Goal: Task Accomplishment & Management: Manage account settings

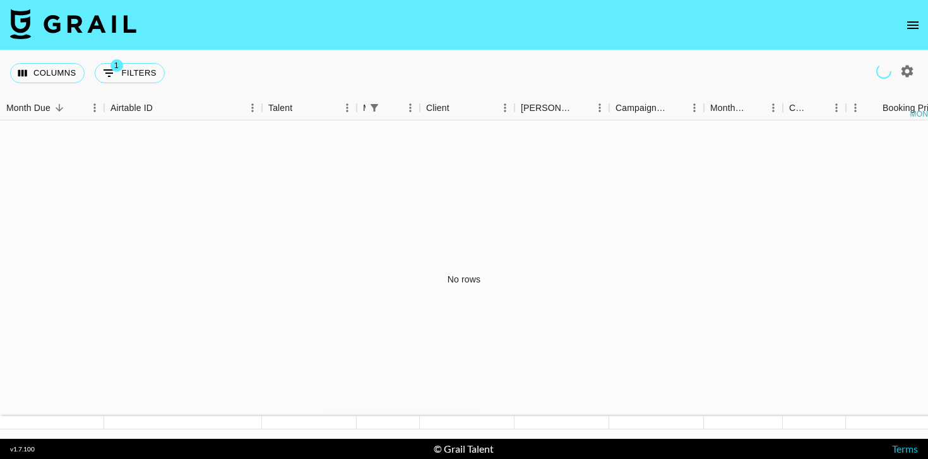
click at [906, 18] on icon "open drawer" at bounding box center [912, 25] width 15 height 15
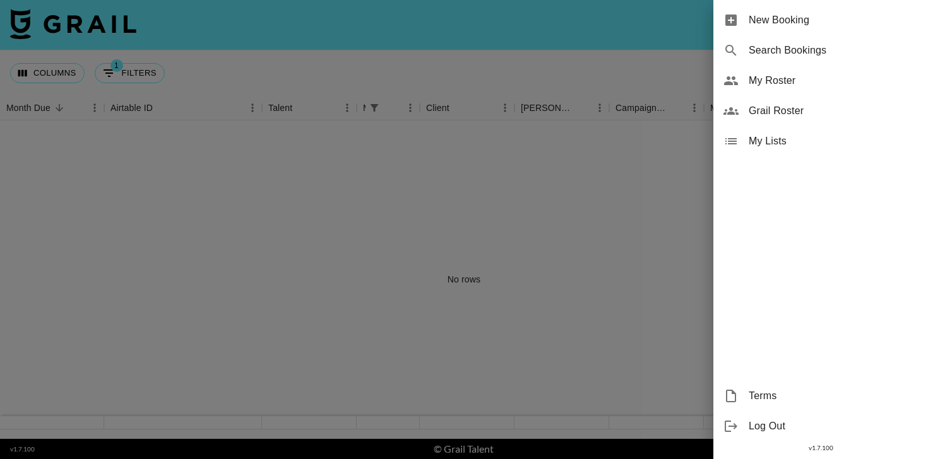
click at [784, 112] on span "Grail Roster" at bounding box center [832, 110] width 169 height 15
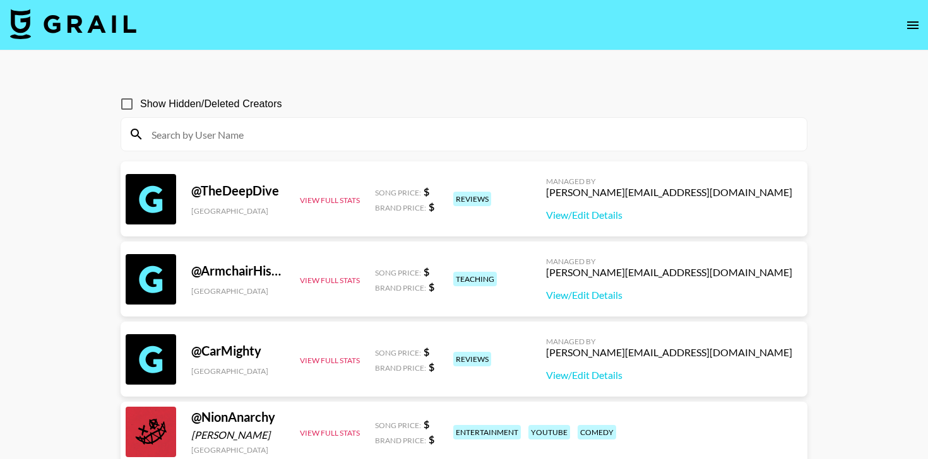
click at [919, 29] on icon "open drawer" at bounding box center [912, 25] width 15 height 15
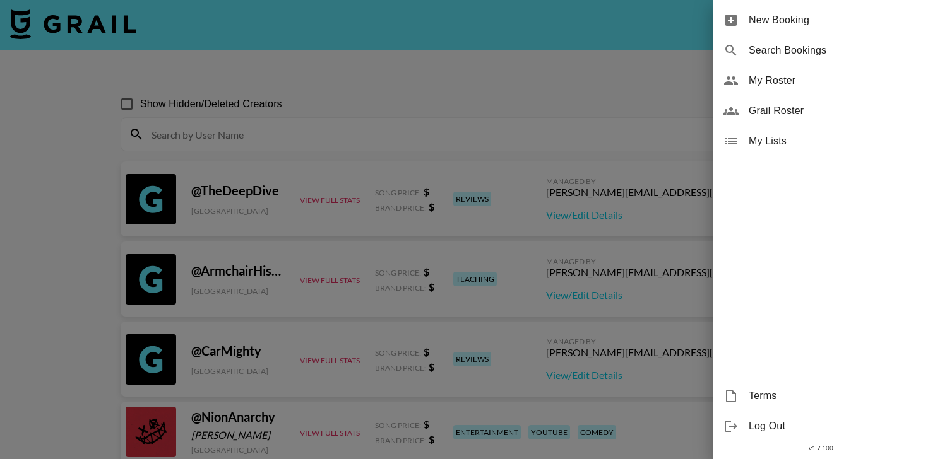
click at [749, 78] on span "My Roster" at bounding box center [832, 80] width 169 height 15
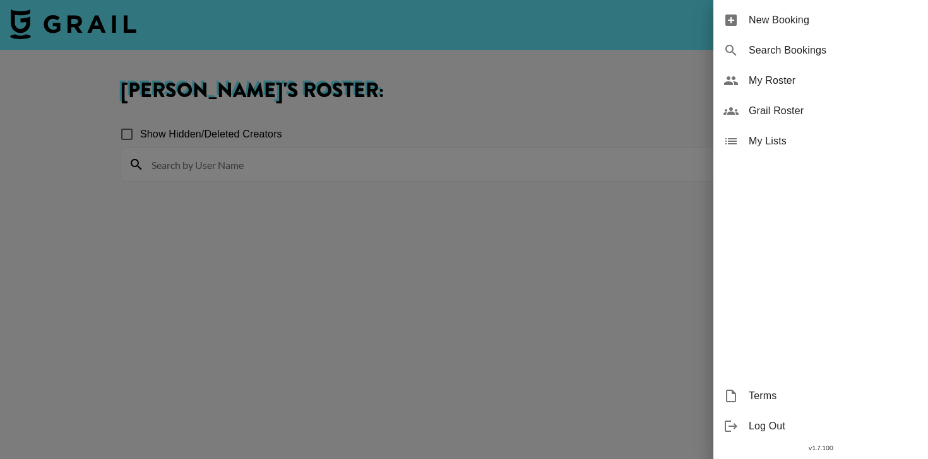
click at [582, 86] on div at bounding box center [464, 229] width 928 height 459
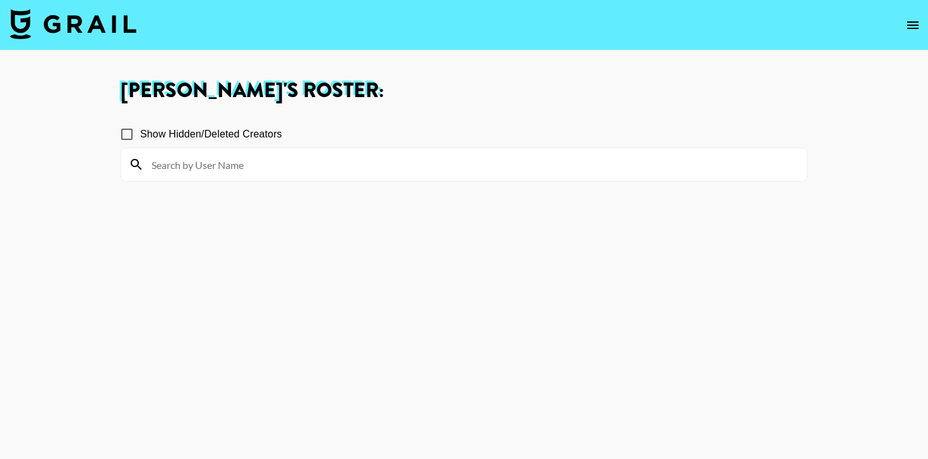
click at [907, 32] on icon "open drawer" at bounding box center [912, 25] width 15 height 15
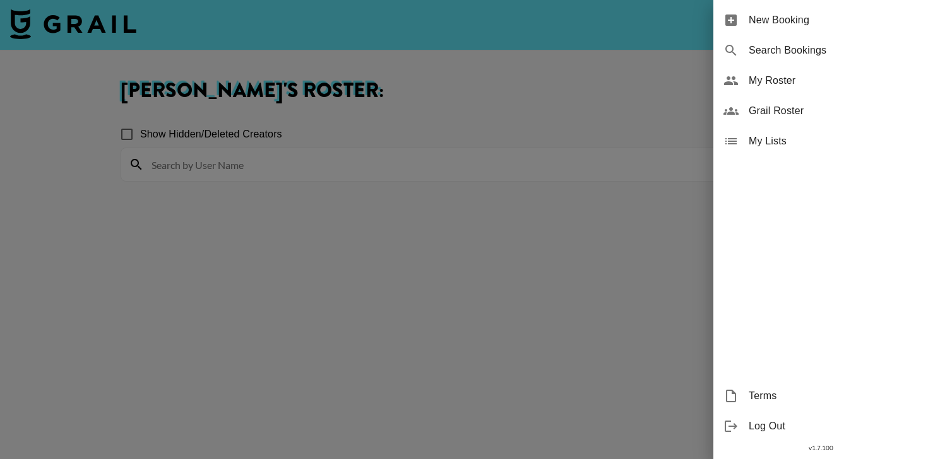
click at [788, 105] on span "Grail Roster" at bounding box center [832, 110] width 169 height 15
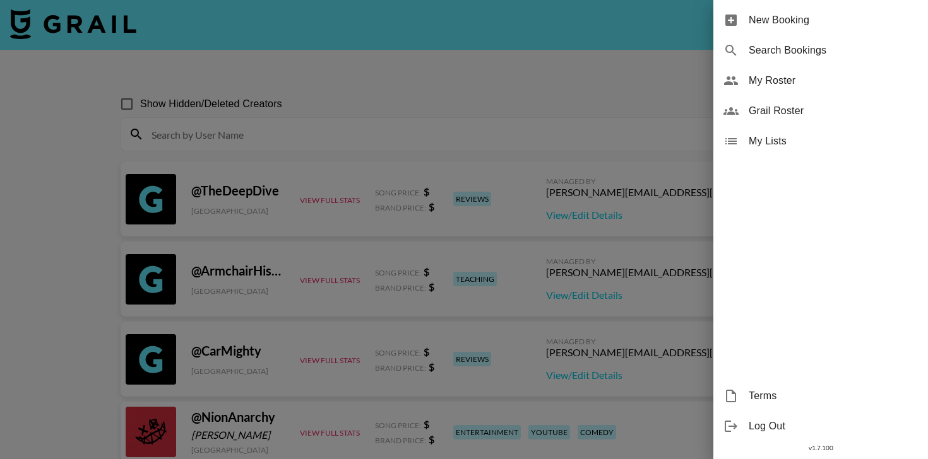
click at [514, 119] on div at bounding box center [464, 229] width 928 height 459
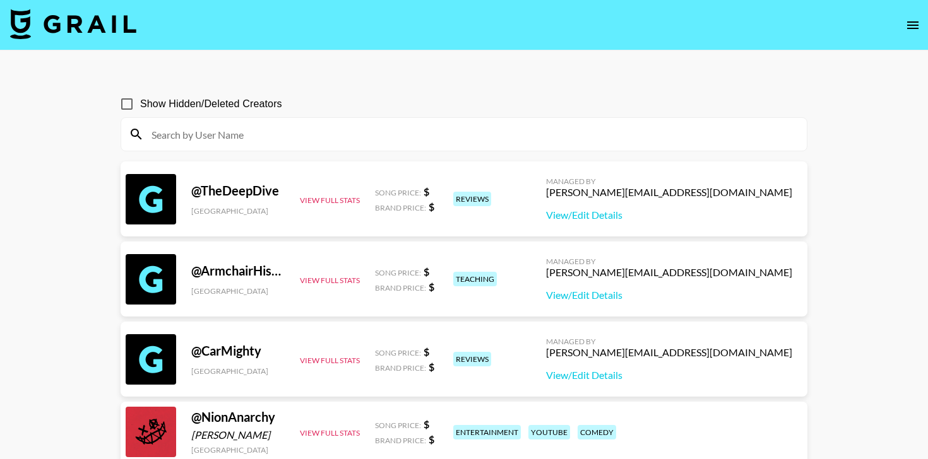
click at [498, 138] on input at bounding box center [471, 134] width 655 height 20
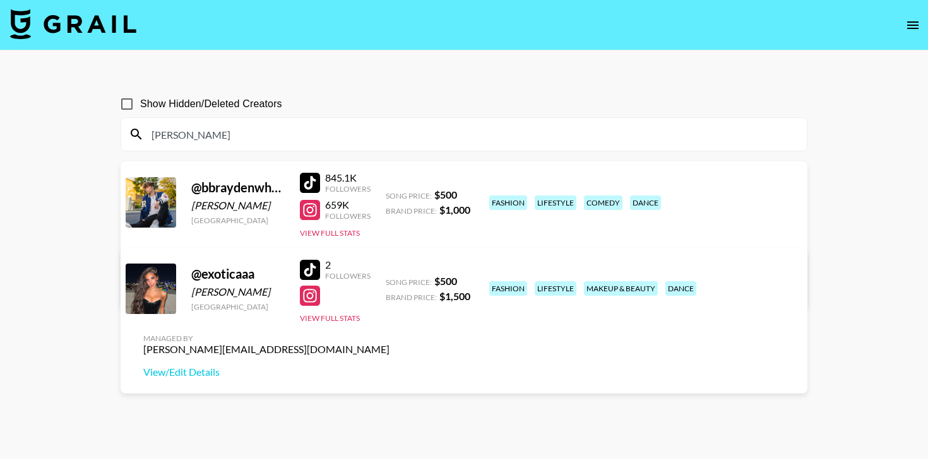
type input "[PERSON_NAME]"
click at [132, 102] on input "Show Hidden/Deleted Creators" at bounding box center [127, 104] width 27 height 27
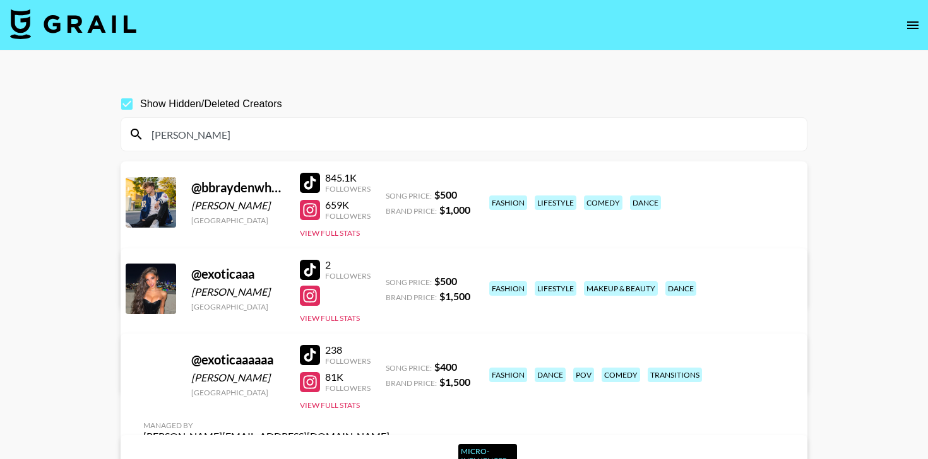
click at [114, 91] on input "Show Hidden/Deleted Creators" at bounding box center [127, 104] width 27 height 27
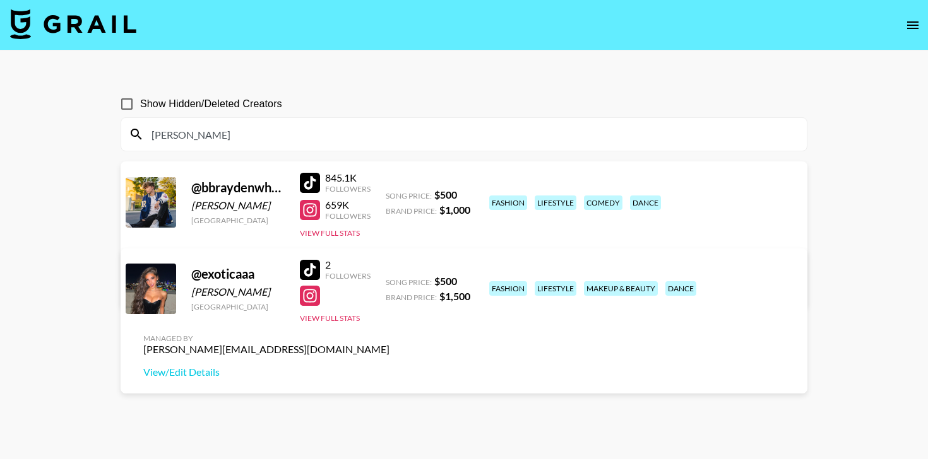
click at [206, 143] on input "[PERSON_NAME]" at bounding box center [471, 134] width 655 height 20
click at [130, 105] on input "Show Hidden/Deleted Creators" at bounding box center [127, 104] width 27 height 27
checkbox input "true"
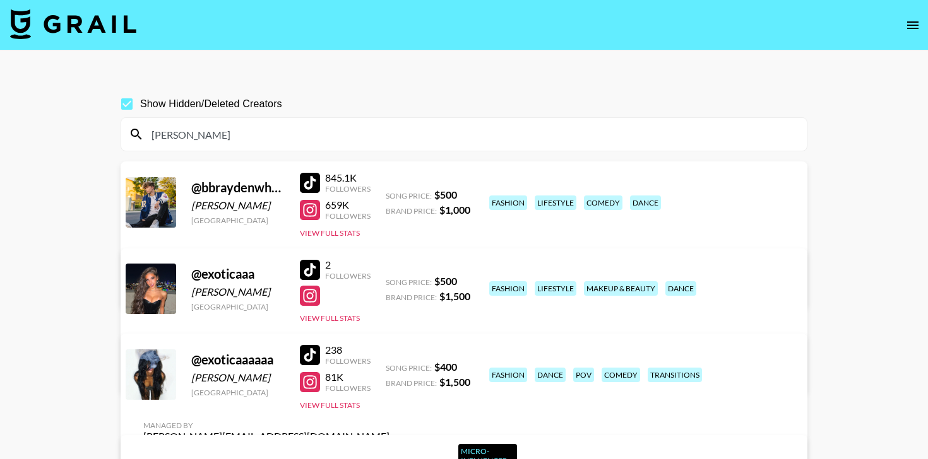
click at [212, 143] on input "[PERSON_NAME]" at bounding box center [471, 134] width 655 height 20
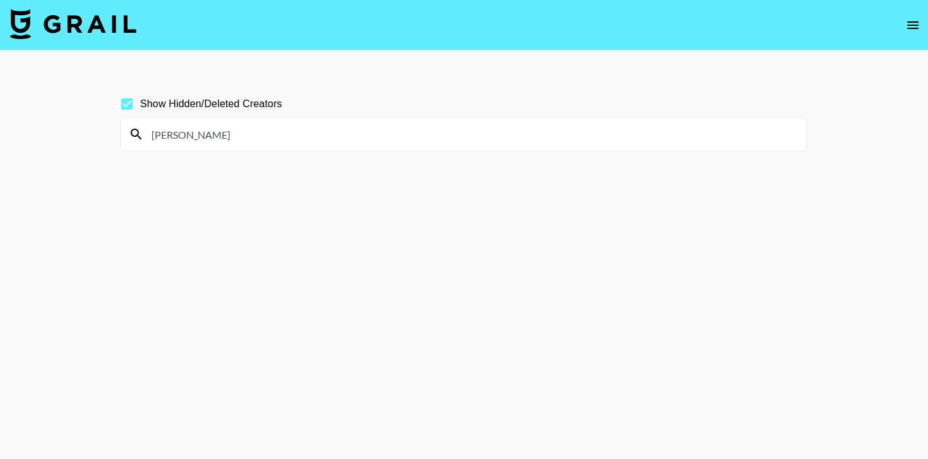
type input "[PERSON_NAME]"
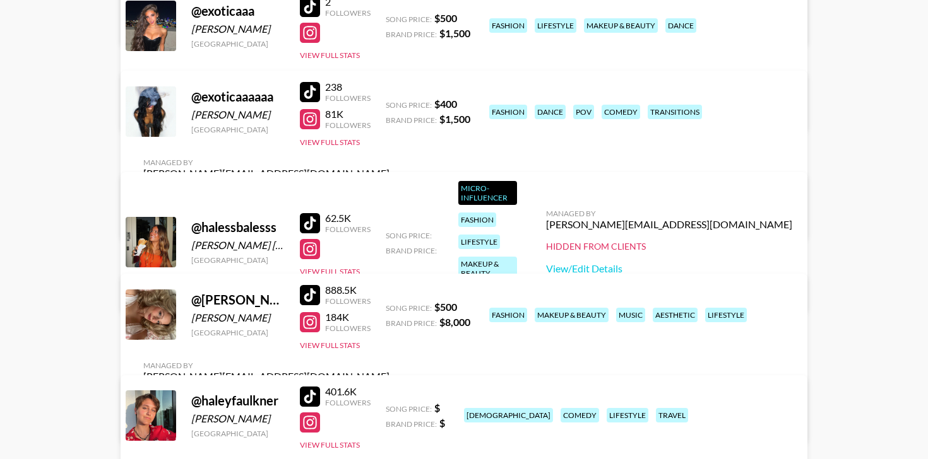
scroll to position [264, 0]
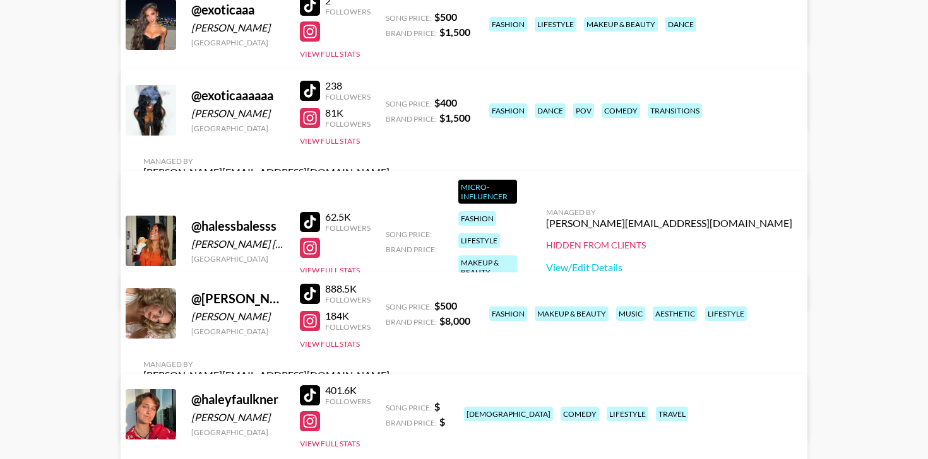
click at [309, 327] on div at bounding box center [310, 321] width 20 height 20
click at [308, 325] on div at bounding box center [310, 321] width 20 height 20
click at [312, 291] on div at bounding box center [310, 294] width 20 height 20
click at [346, 349] on button "View Full Stats" at bounding box center [330, 344] width 60 height 9
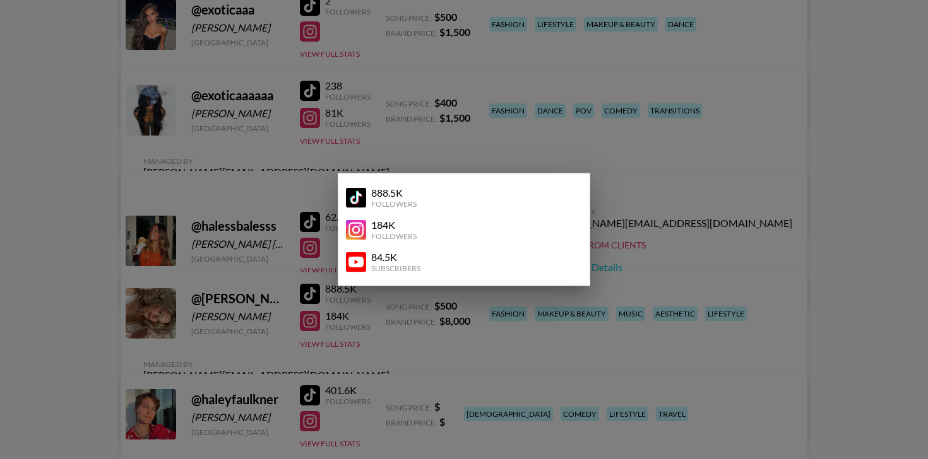
click at [887, 229] on div at bounding box center [464, 229] width 928 height 459
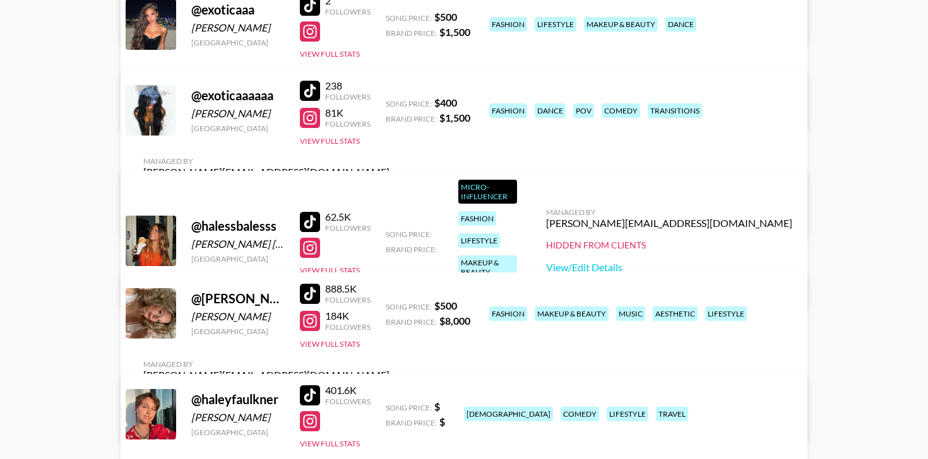
click at [389, 413] on link "View/Edit Details" at bounding box center [266, 419] width 246 height 13
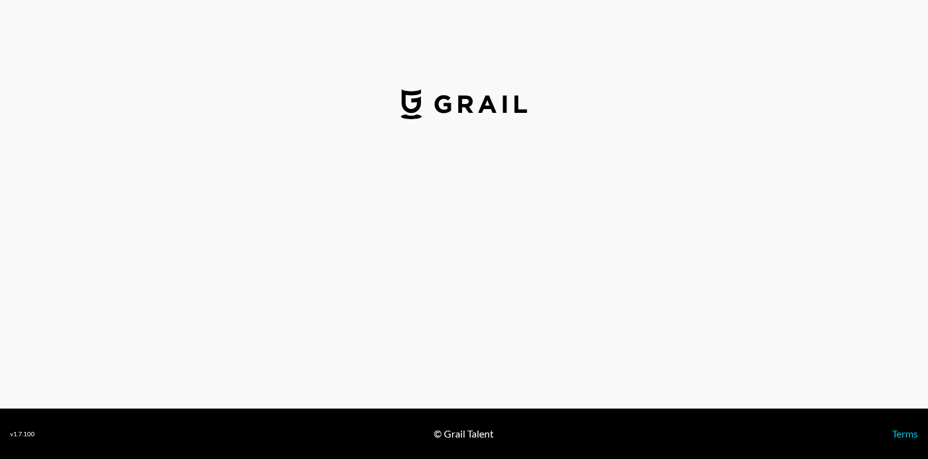
select select "USD"
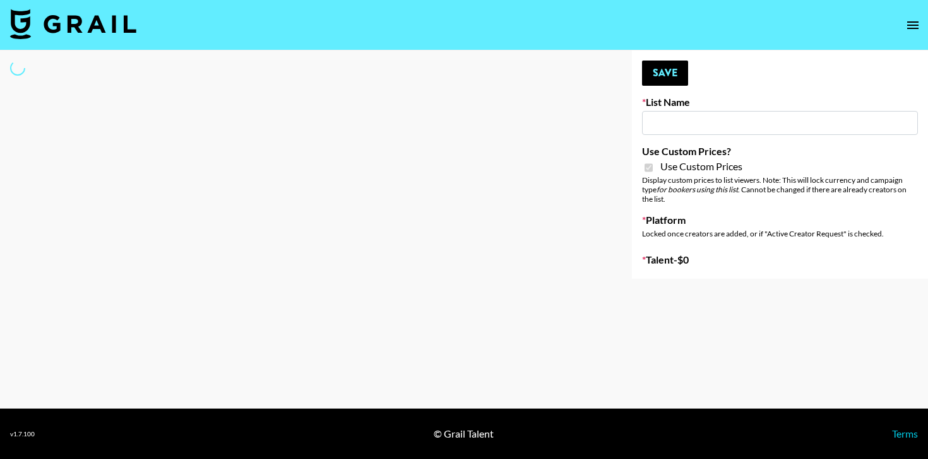
type input "Dietary Supp Brand"
checkbox input "true"
select select "Brand"
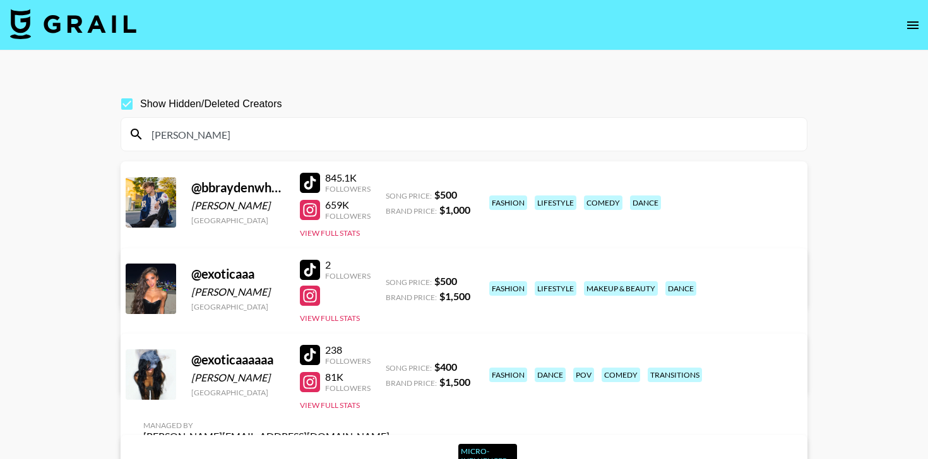
scroll to position [264, 0]
